Goal: Check status

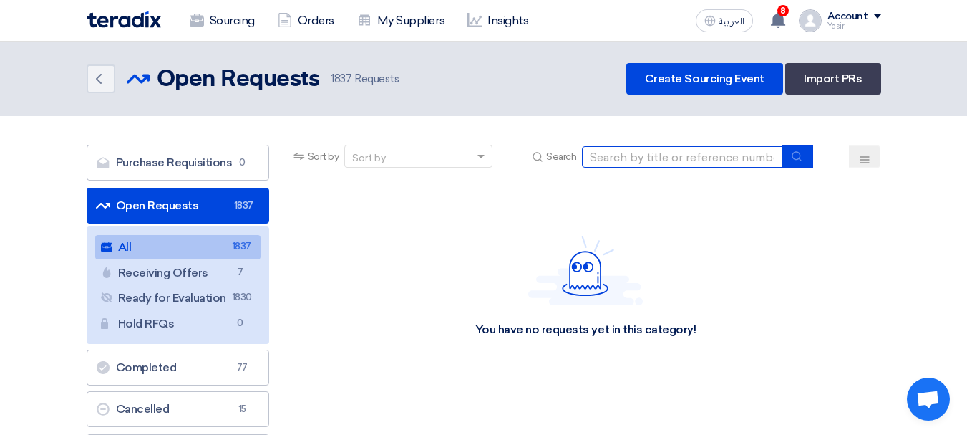
drag, startPoint x: 707, startPoint y: 155, endPoint x: 732, endPoint y: 163, distance: 25.8
click at [707, 155] on input at bounding box center [682, 156] width 200 height 21
paste input "8100015708"
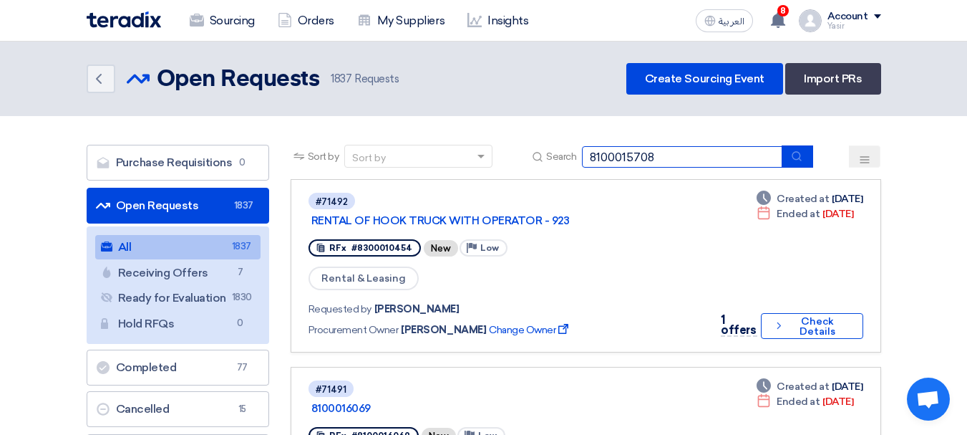
type input "8100015708"
drag, startPoint x: 805, startPoint y: 156, endPoint x: 780, endPoint y: 155, distance: 25.1
click at [804, 156] on button "submit" at bounding box center [798, 156] width 32 height 22
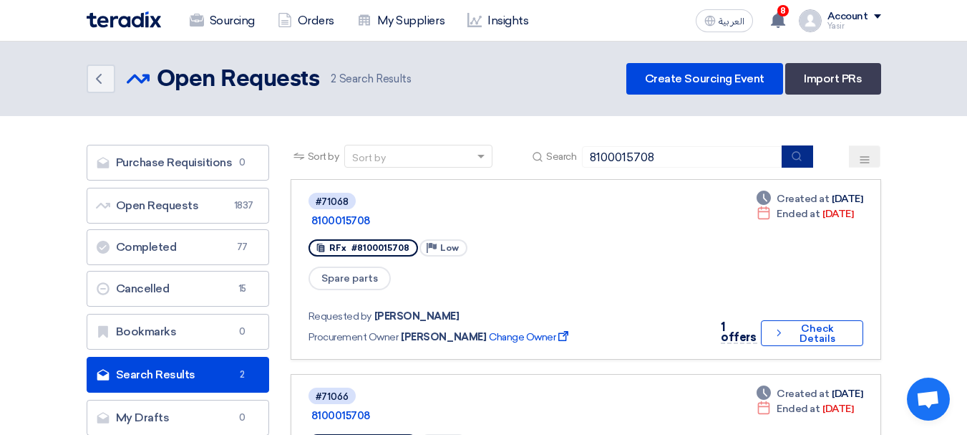
click at [801, 155] on use "submit" at bounding box center [797, 155] width 9 height 9
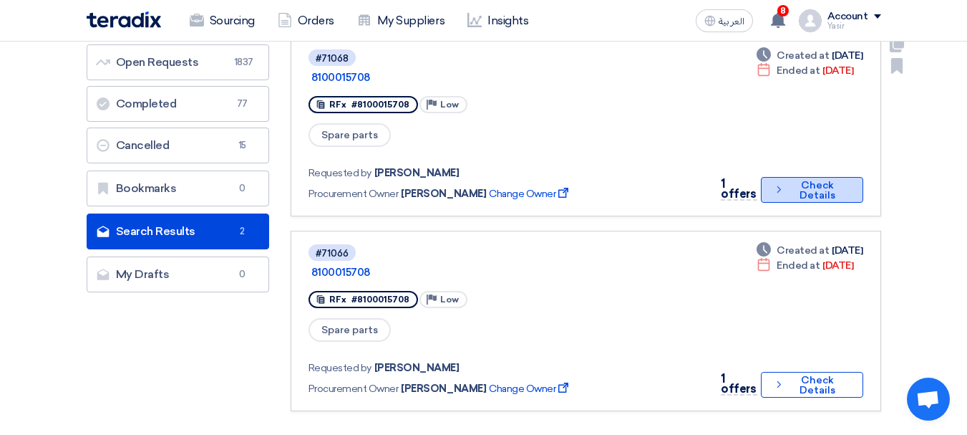
click at [801, 177] on button "Check details Check Details" at bounding box center [812, 190] width 102 height 26
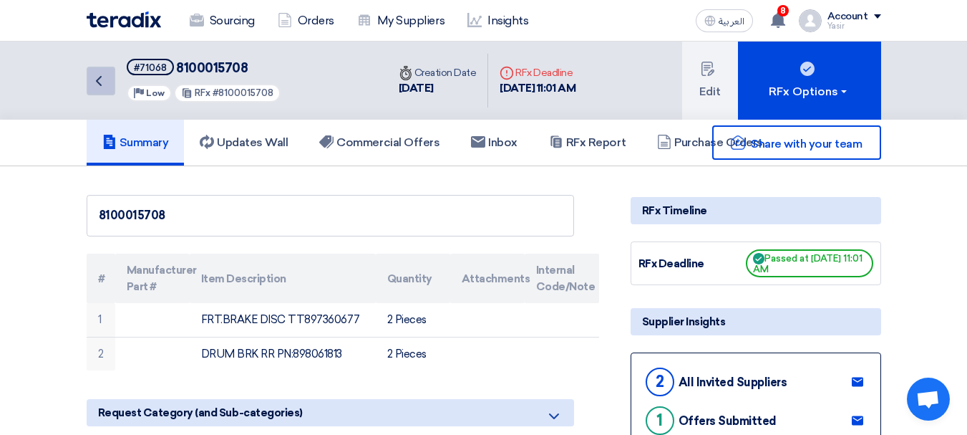
click at [109, 82] on link "Back" at bounding box center [101, 81] width 29 height 29
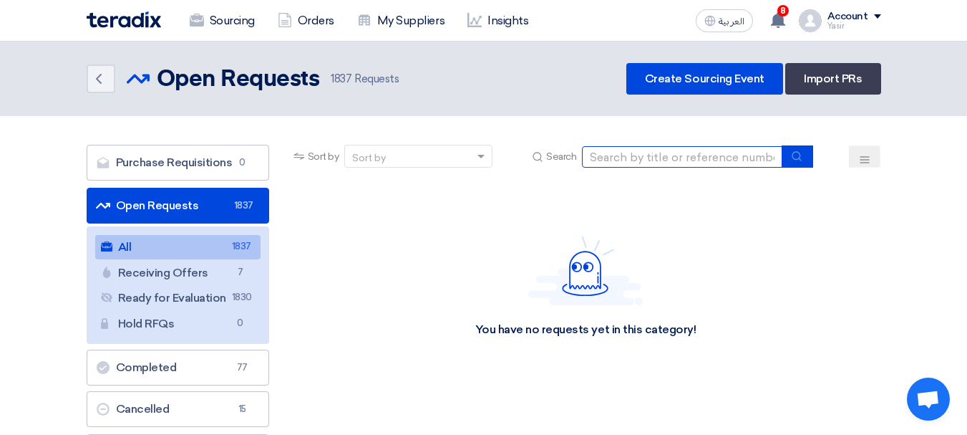
click at [679, 157] on input at bounding box center [682, 156] width 200 height 21
paste input "8100015708"
type input "8100015708"
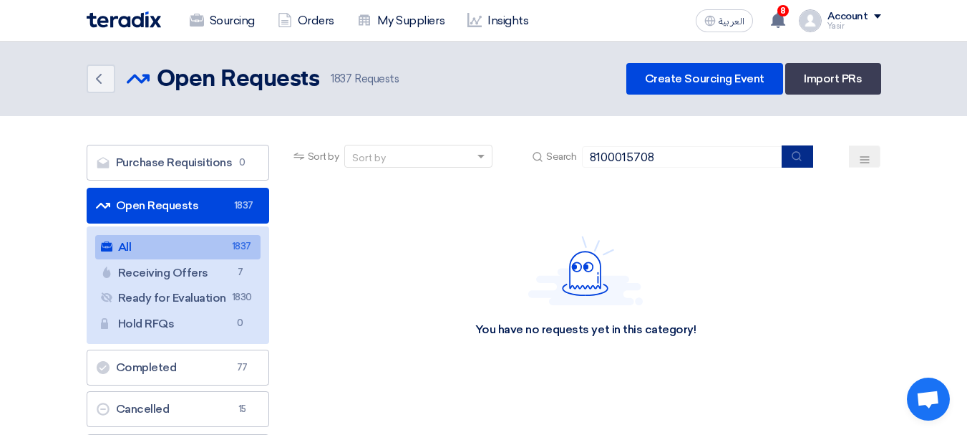
click at [788, 152] on button "submit" at bounding box center [798, 156] width 32 height 22
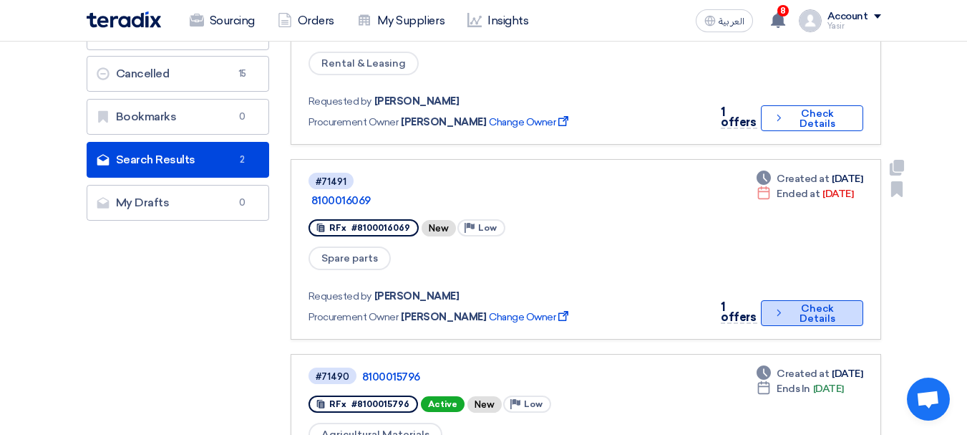
click at [811, 300] on button "Check details Check Details" at bounding box center [812, 313] width 102 height 26
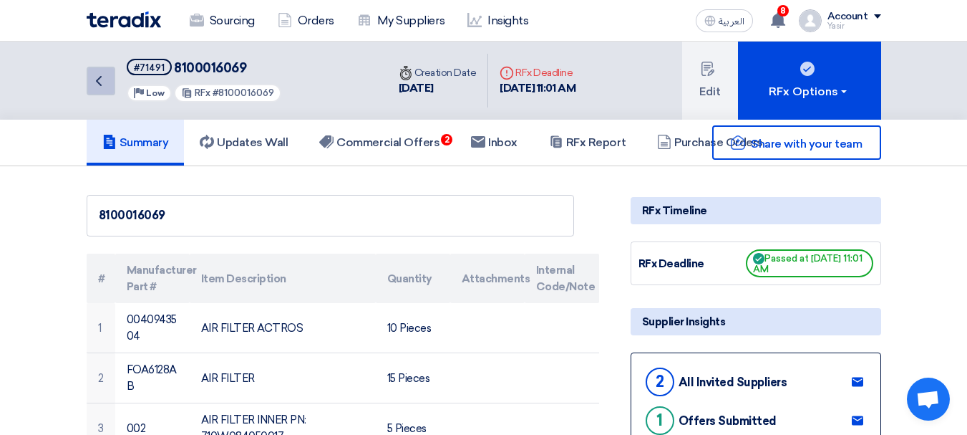
click at [100, 81] on icon "Back" at bounding box center [98, 80] width 17 height 17
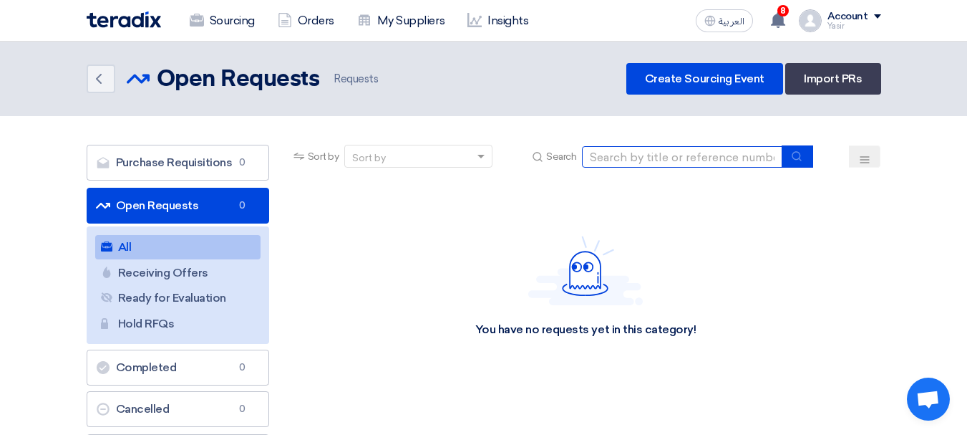
click at [649, 166] on input at bounding box center [682, 156] width 200 height 21
paste input "8100015708"
type input "8100015708"
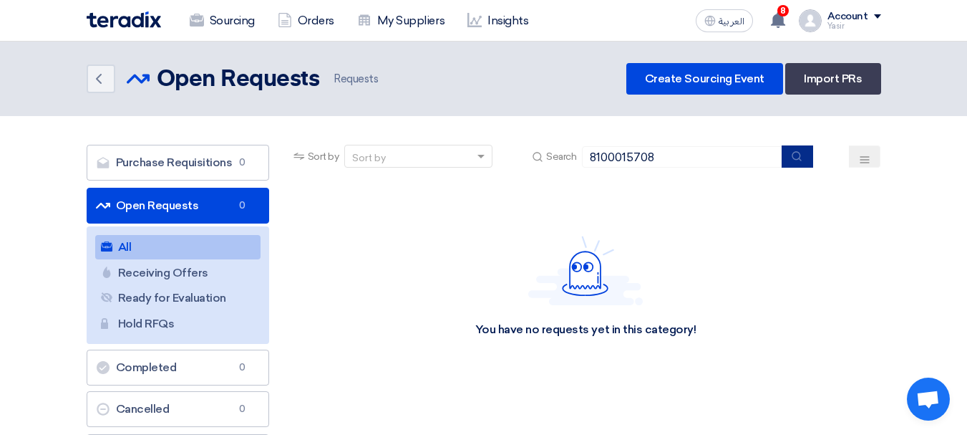
click at [788, 163] on button "submit" at bounding box center [798, 156] width 32 height 22
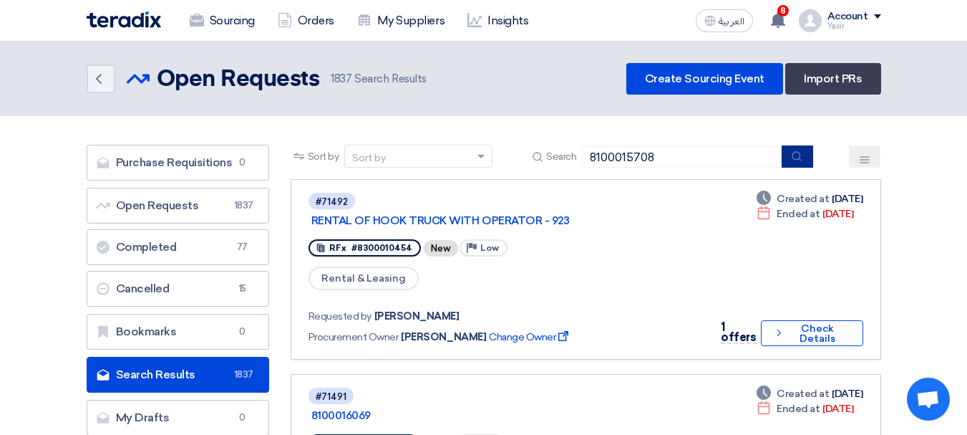
click at [800, 159] on use "submit" at bounding box center [797, 155] width 9 height 9
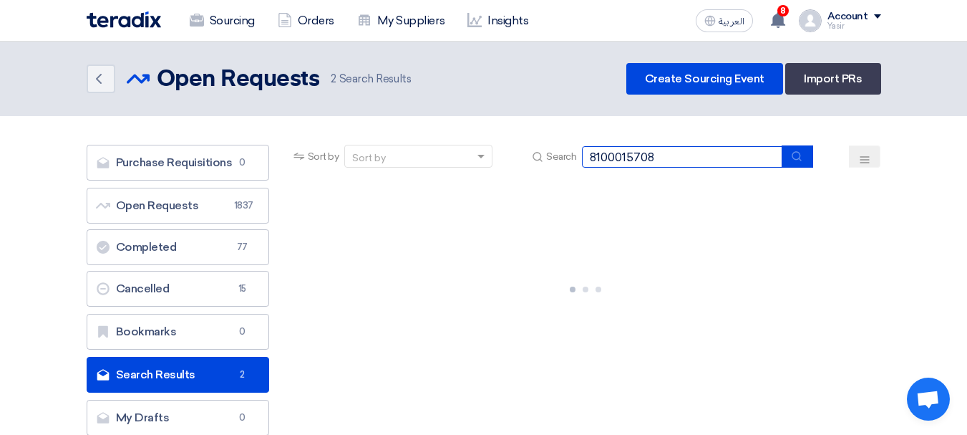
click at [720, 159] on input "8100015708" at bounding box center [682, 156] width 200 height 21
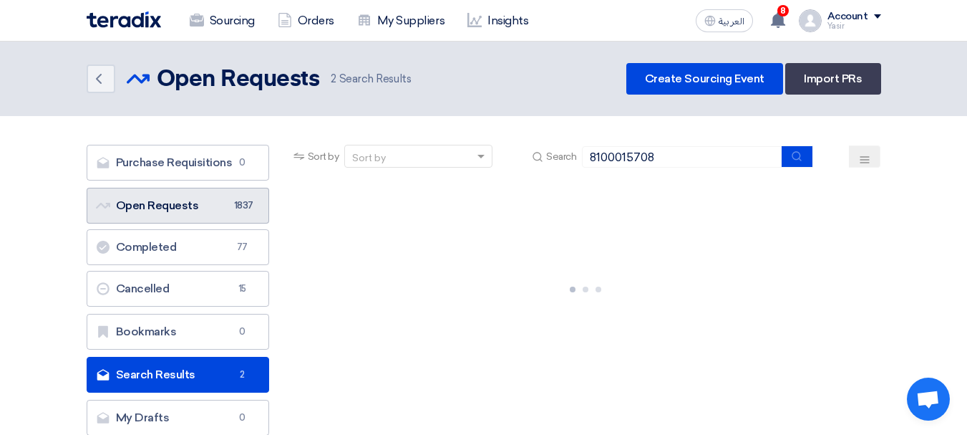
click at [203, 207] on link "Open Requests Open Requests 1837" at bounding box center [178, 206] width 183 height 36
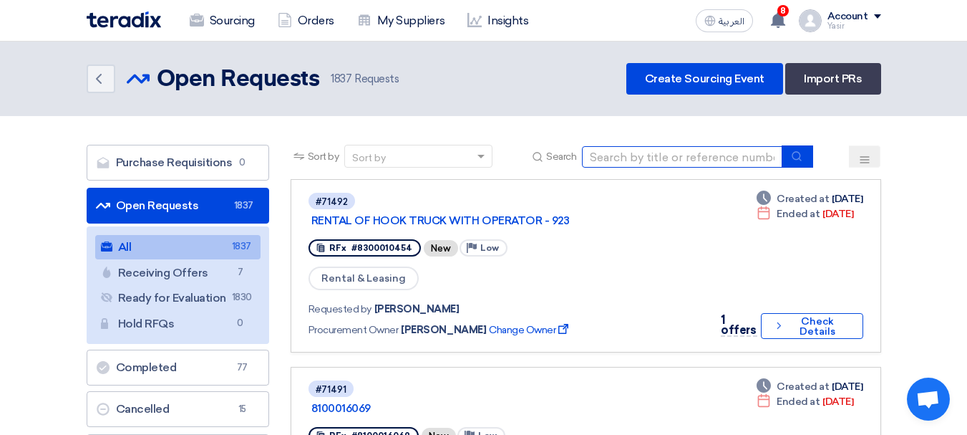
click at [730, 148] on input at bounding box center [682, 156] width 200 height 21
paste input "8100015708"
type input "8100015708"
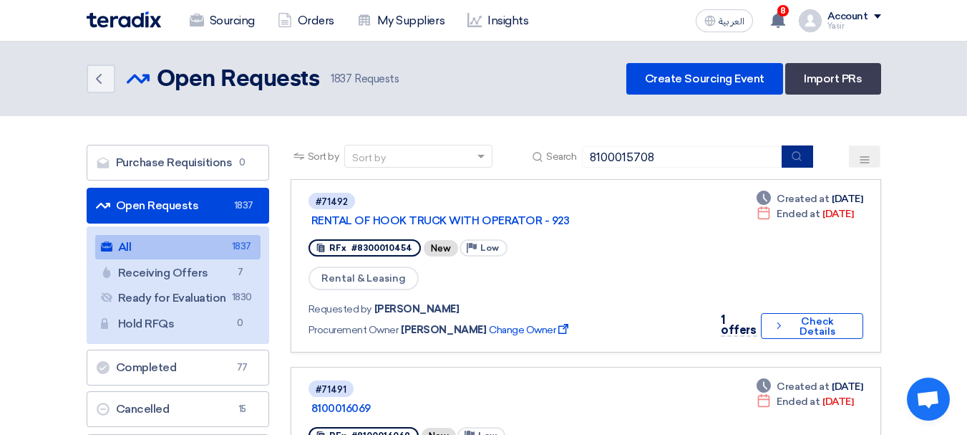
click at [798, 162] on button "submit" at bounding box center [798, 156] width 32 height 22
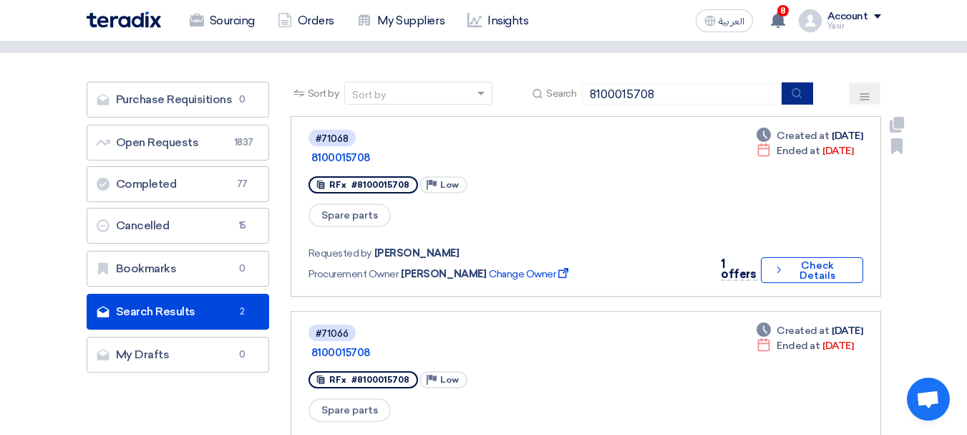
scroll to position [143, 0]
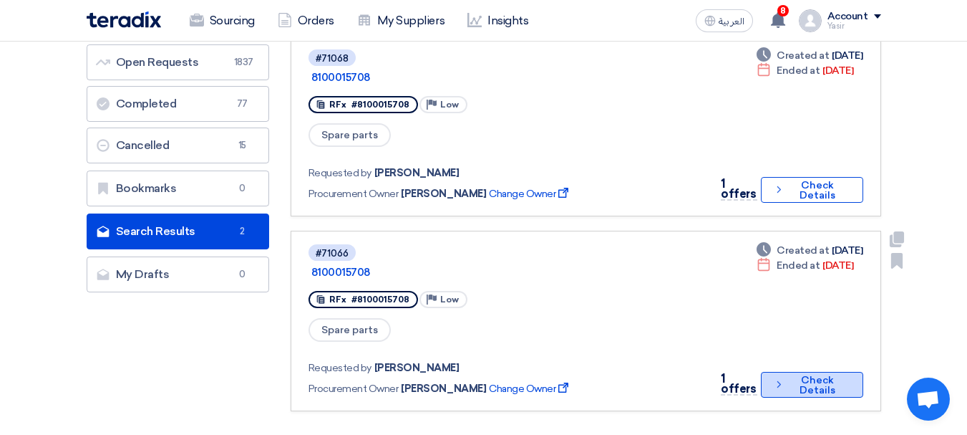
click at [811, 372] on button "Check details Check Details" at bounding box center [812, 385] width 102 height 26
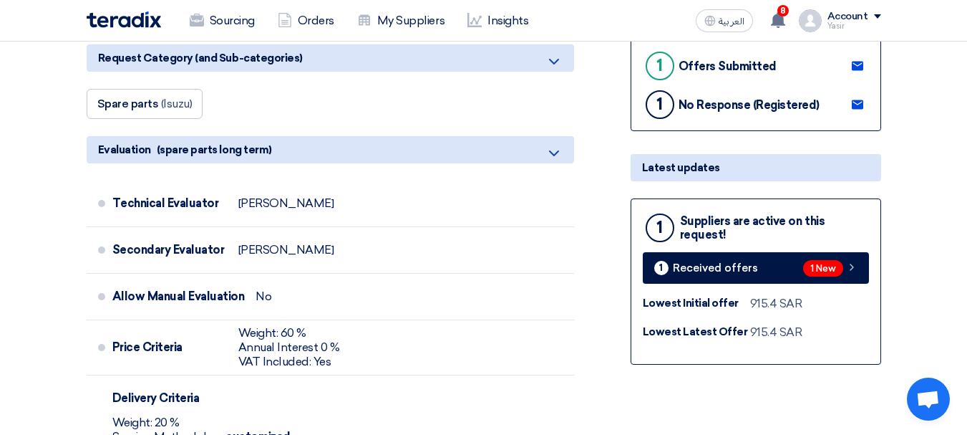
scroll to position [358, 0]
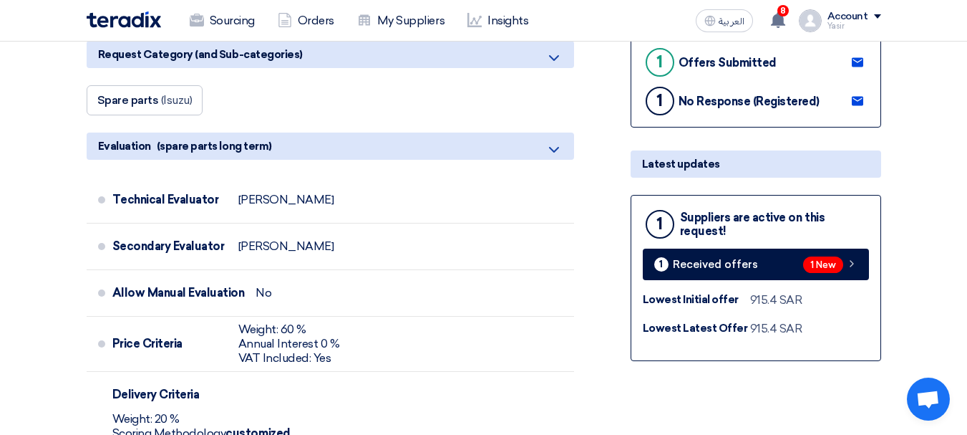
click at [821, 281] on div "1 Suppliers are active on this request! 1 Received offers 1 New Lowest Initial …" at bounding box center [756, 278] width 251 height 166
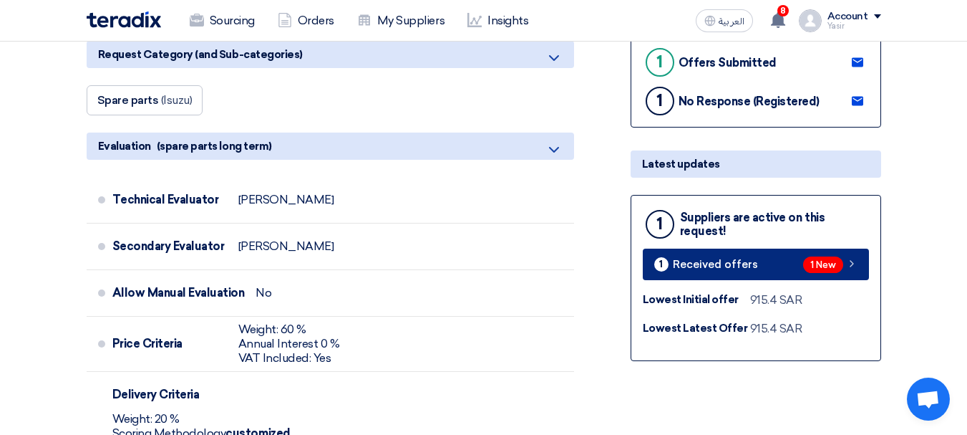
click at [826, 272] on span "1 New" at bounding box center [823, 264] width 40 height 16
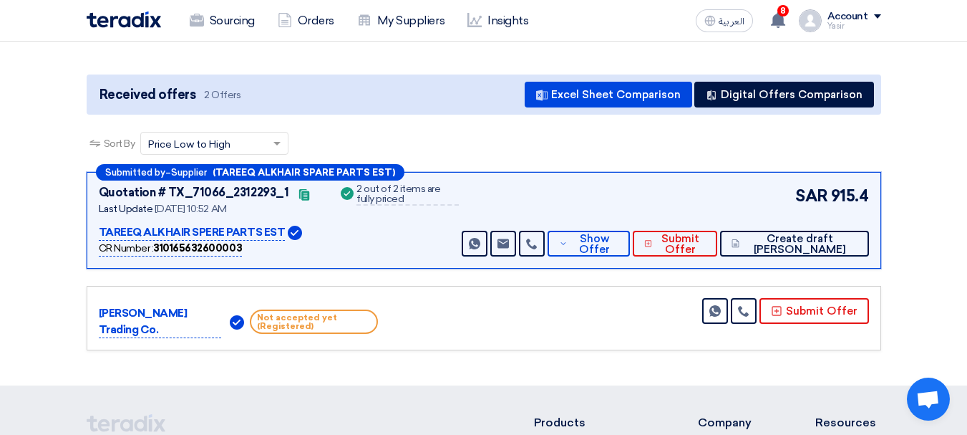
scroll to position [143, 0]
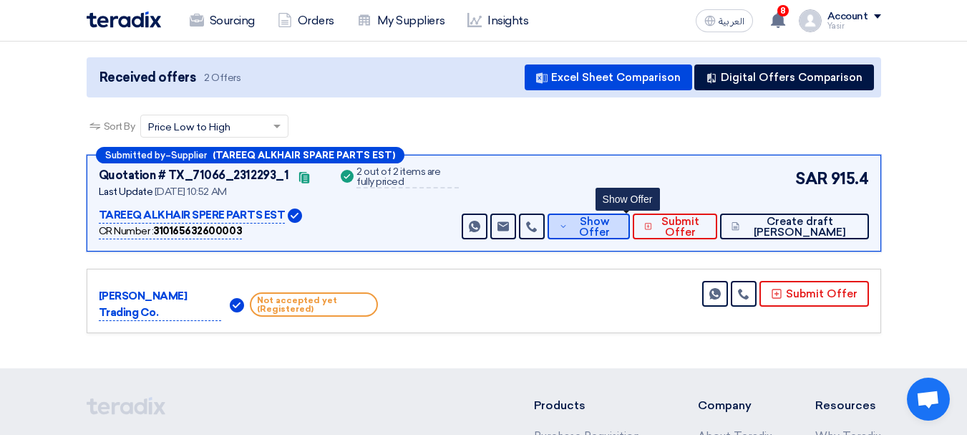
click at [619, 228] on span "Show Offer" at bounding box center [594, 226] width 47 height 21
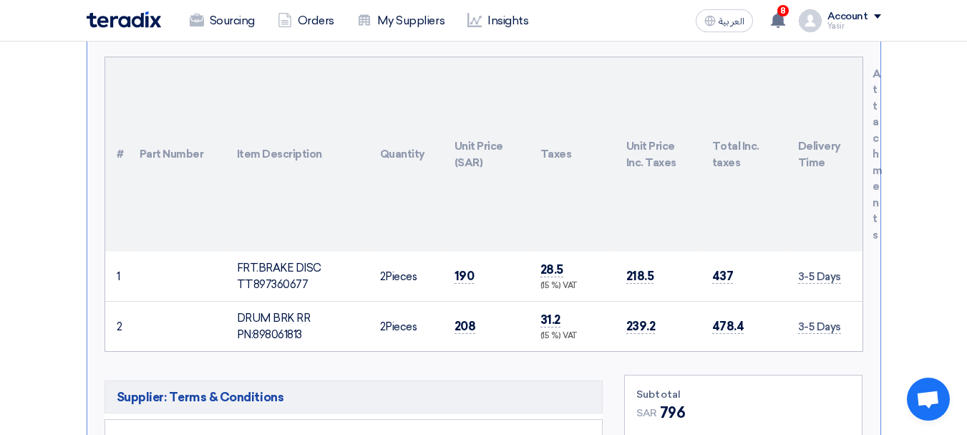
scroll to position [430, 0]
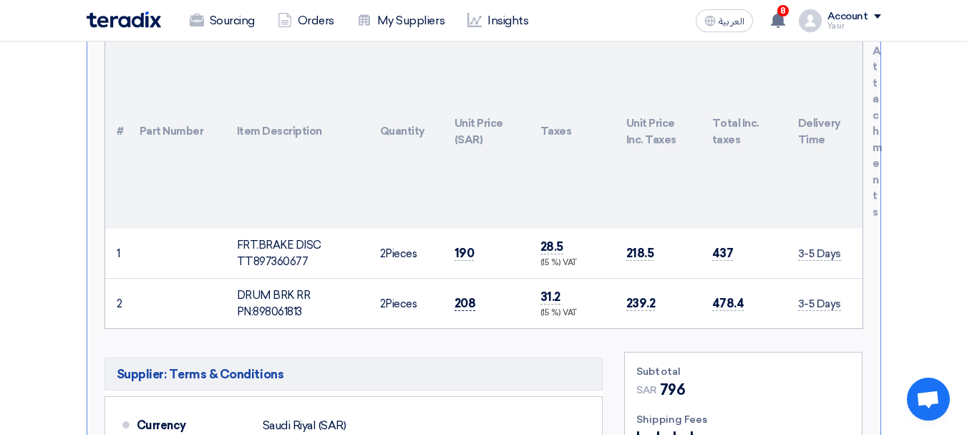
click at [473, 305] on span "208" at bounding box center [465, 303] width 21 height 15
click at [469, 302] on span "208" at bounding box center [465, 303] width 21 height 15
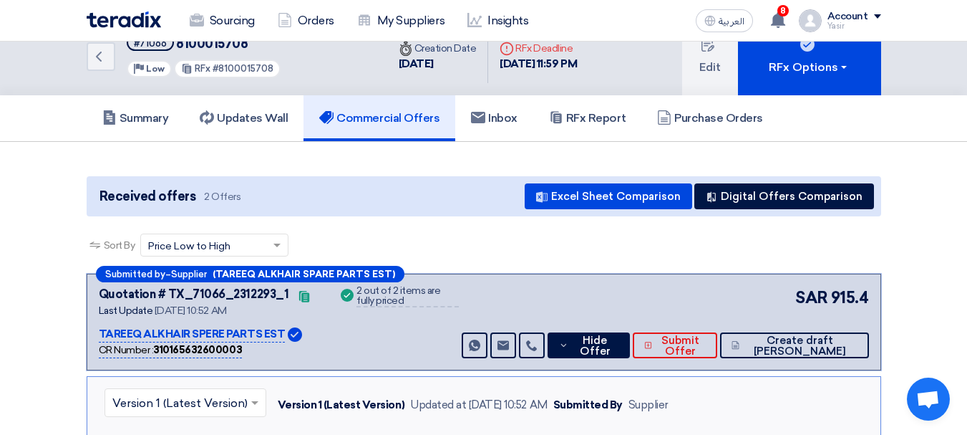
scroll to position [0, 0]
